Goal: Navigation & Orientation: Find specific page/section

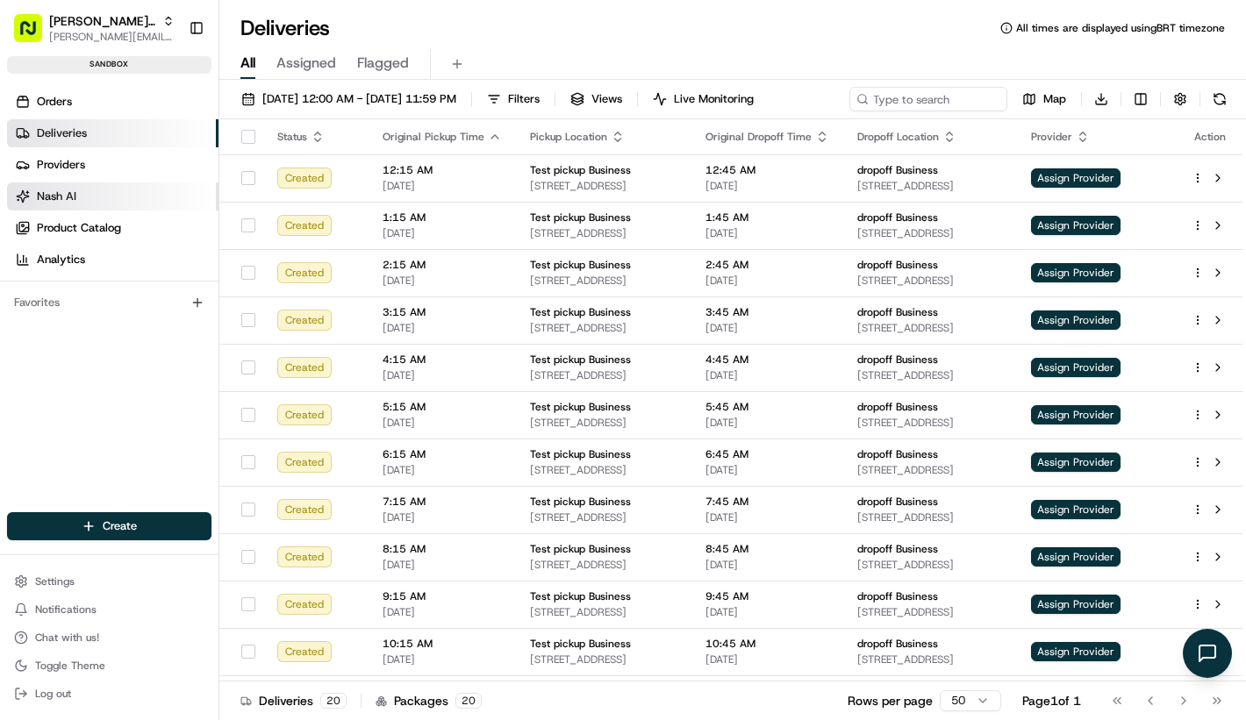
click at [104, 184] on link "Nash AI" at bounding box center [112, 196] width 211 height 28
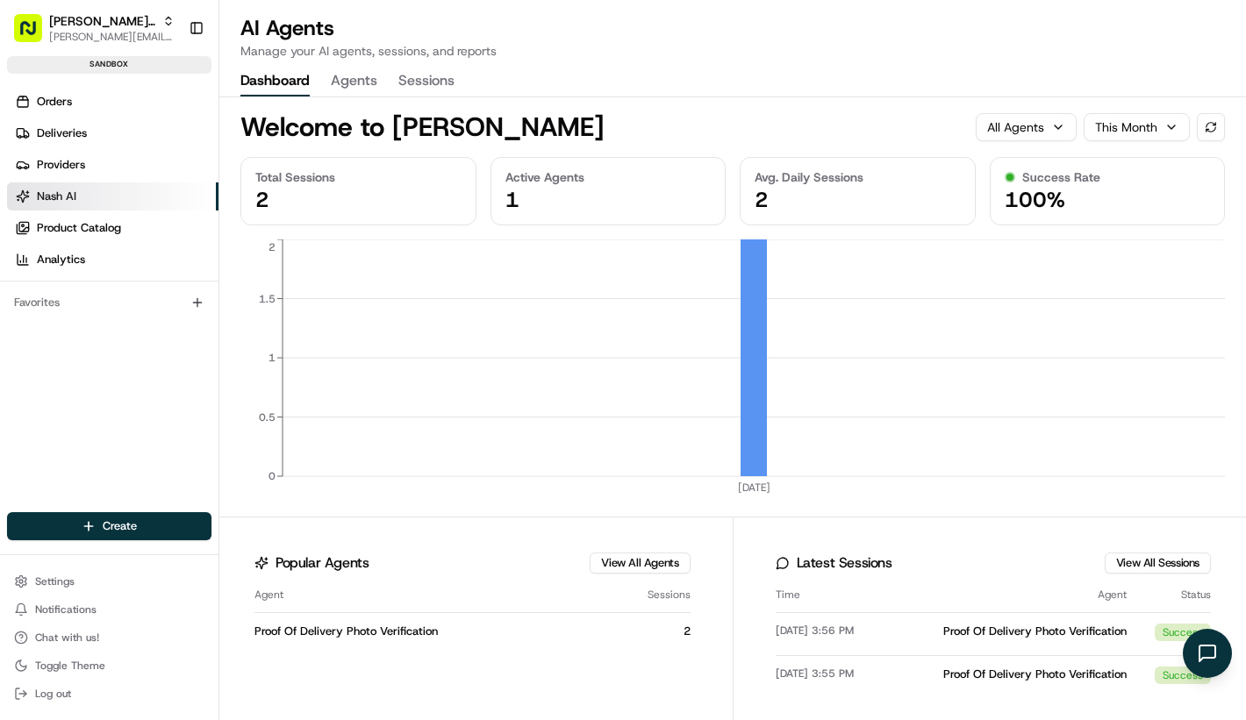
click at [351, 77] on button "Agents" at bounding box center [354, 82] width 47 height 30
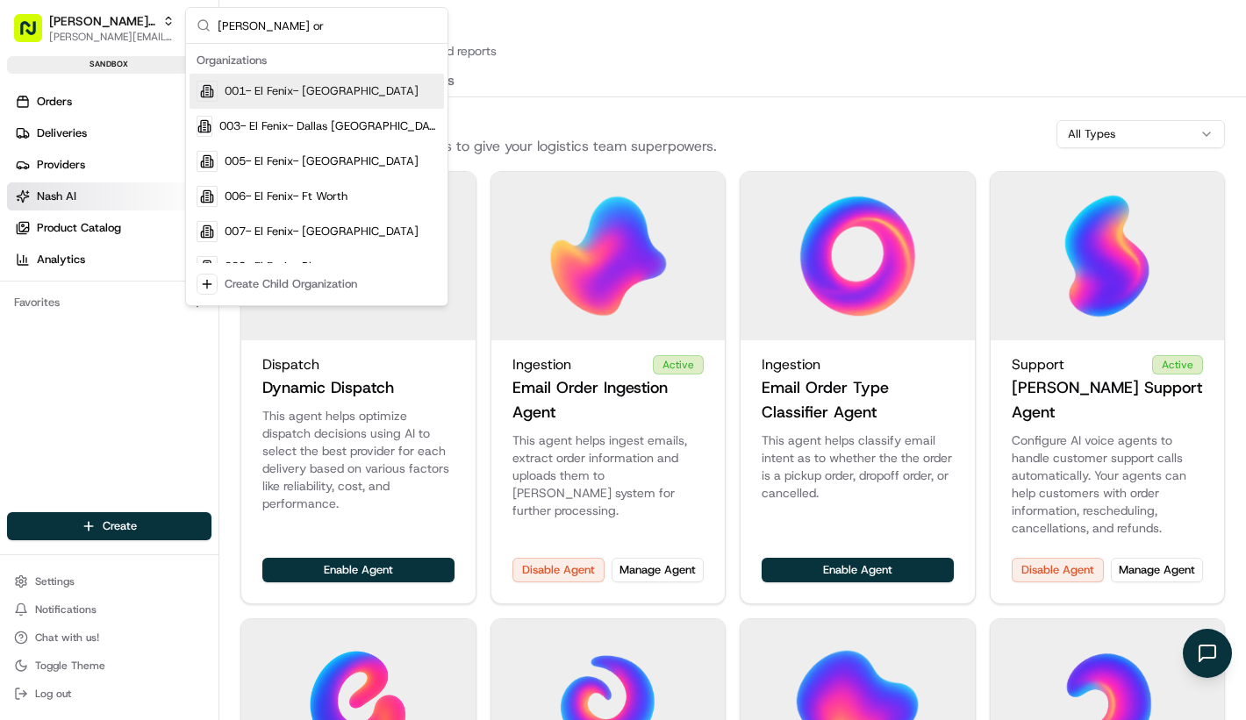
type input "[PERSON_NAME] org"
